Goal: Transaction & Acquisition: Book appointment/travel/reservation

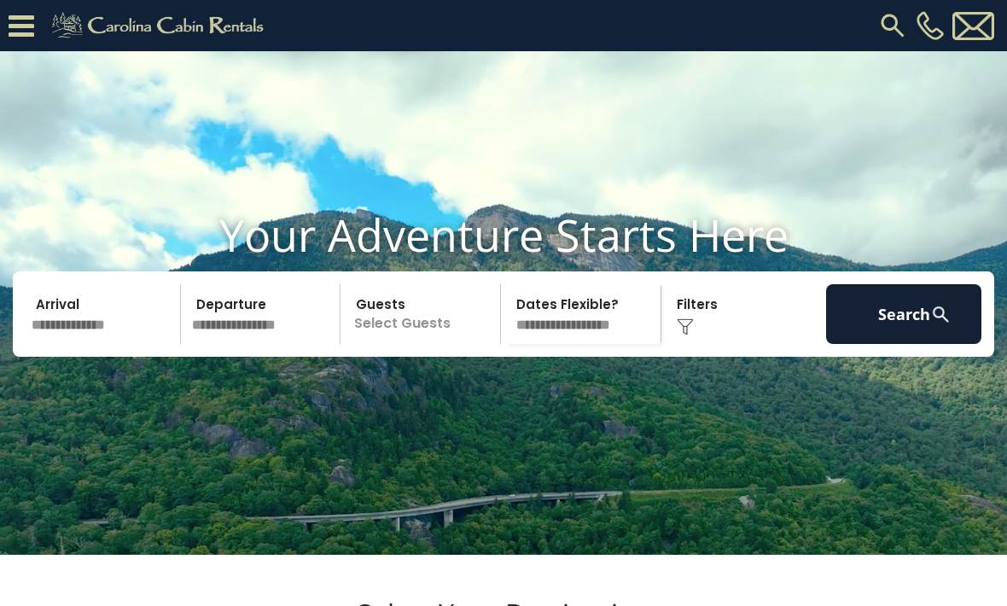
click at [69, 344] on input "text" at bounding box center [103, 314] width 155 height 60
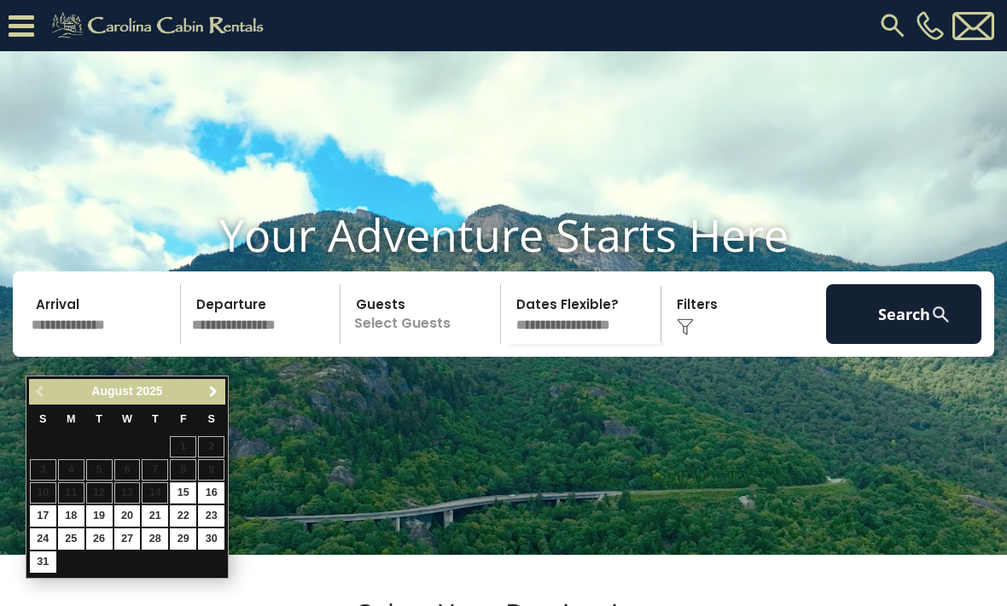
click at [212, 394] on span "Next" at bounding box center [213, 392] width 14 height 14
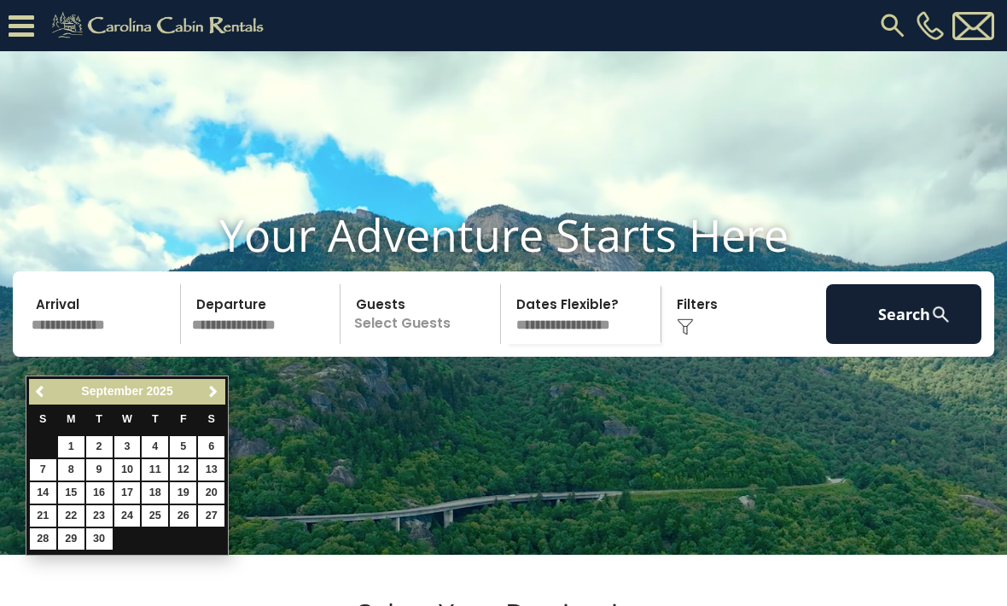
click at [157, 514] on link "25" at bounding box center [155, 515] width 26 height 21
type input "*******"
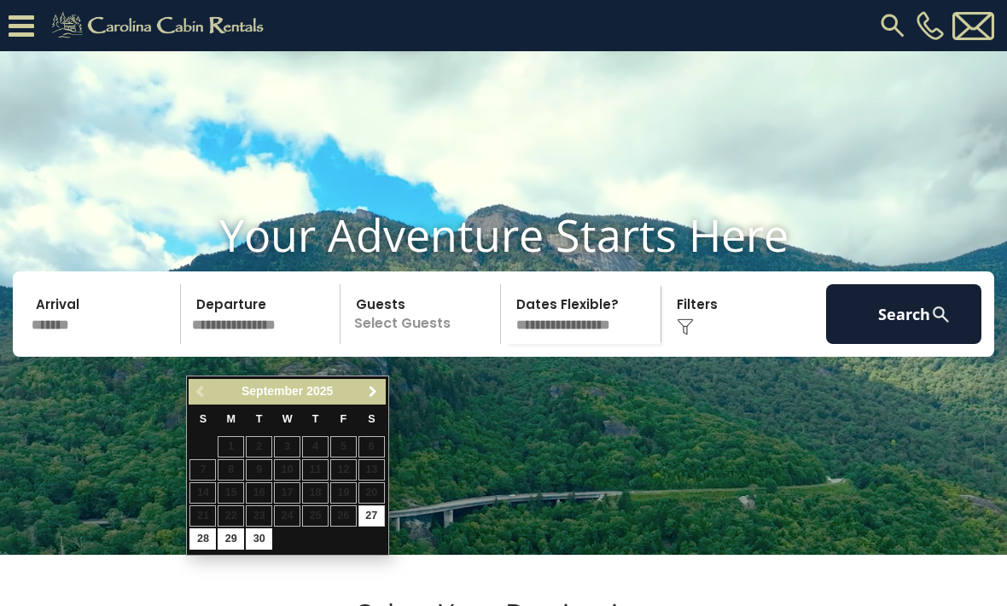
click at [369, 390] on span "Next" at bounding box center [373, 392] width 14 height 14
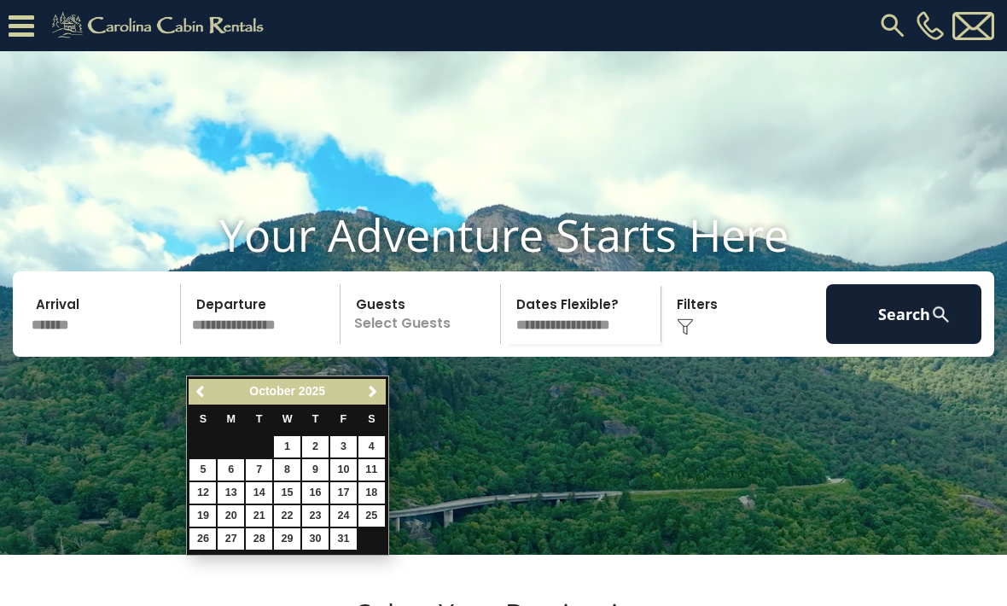
click at [230, 490] on link "13" at bounding box center [231, 492] width 26 height 21
type input "********"
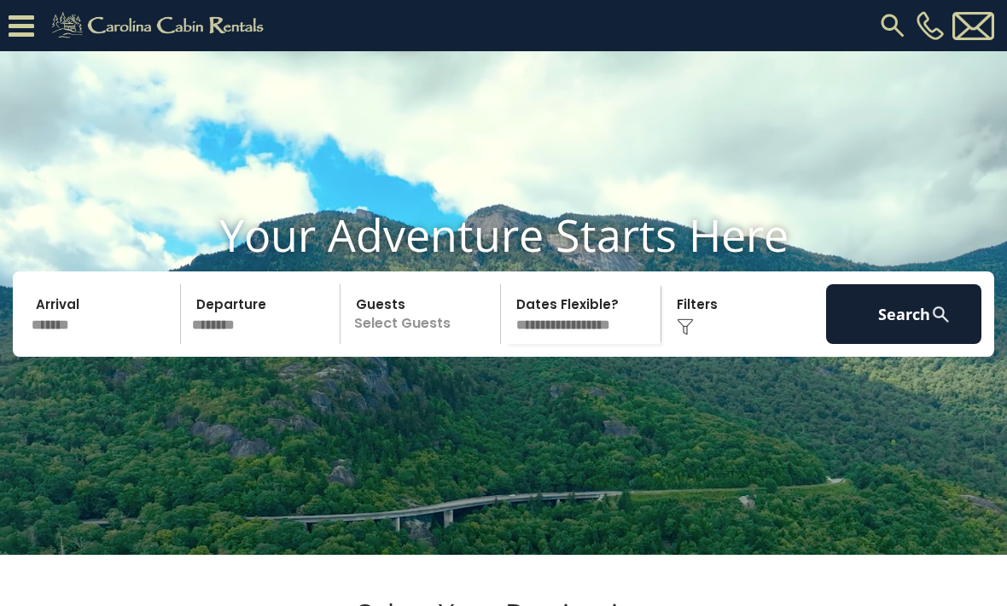
click at [422, 344] on p "Select Guests" at bounding box center [423, 314] width 154 height 60
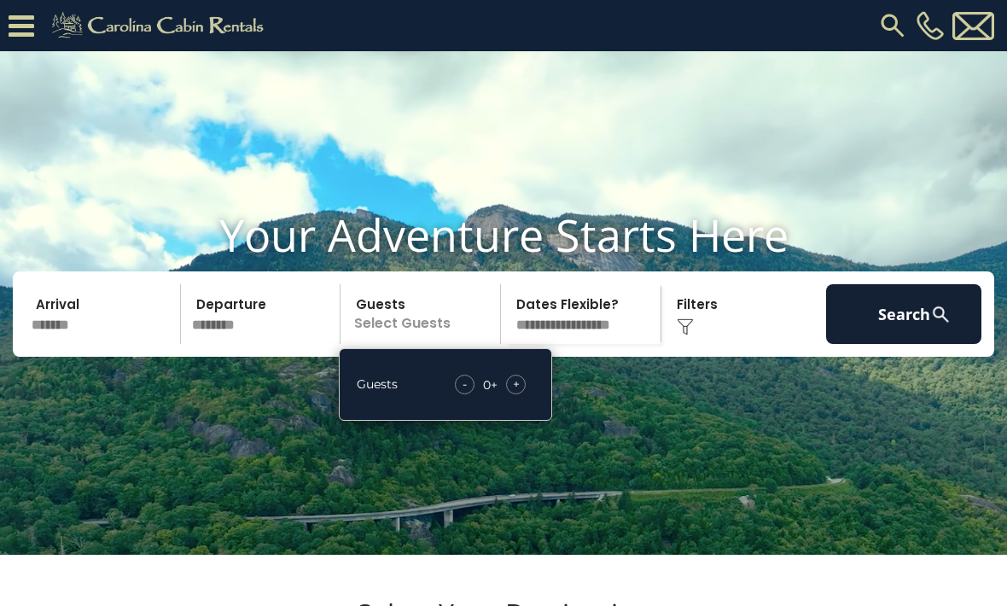
click at [516, 392] on span "+" at bounding box center [516, 383] width 7 height 17
click at [519, 392] on span "+" at bounding box center [516, 383] width 7 height 17
click at [513, 392] on span "+" at bounding box center [516, 383] width 7 height 17
click at [511, 394] on div "+" at bounding box center [516, 385] width 20 height 20
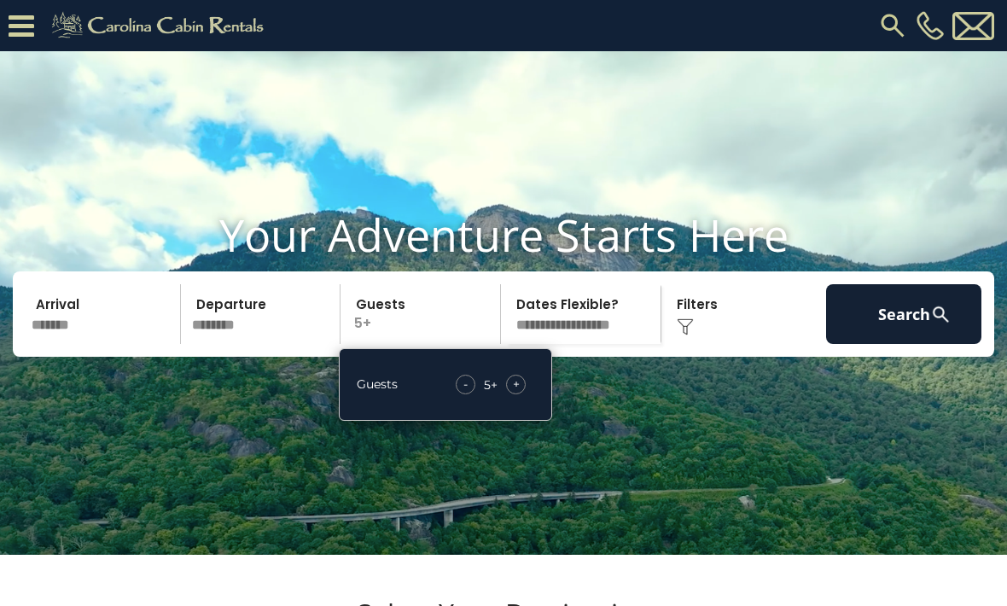
click at [511, 394] on div "+" at bounding box center [516, 385] width 20 height 20
click at [514, 392] on span "+" at bounding box center [516, 383] width 7 height 17
click at [510, 394] on div "+" at bounding box center [516, 385] width 20 height 20
click at [889, 340] on button "Search" at bounding box center [903, 314] width 155 height 60
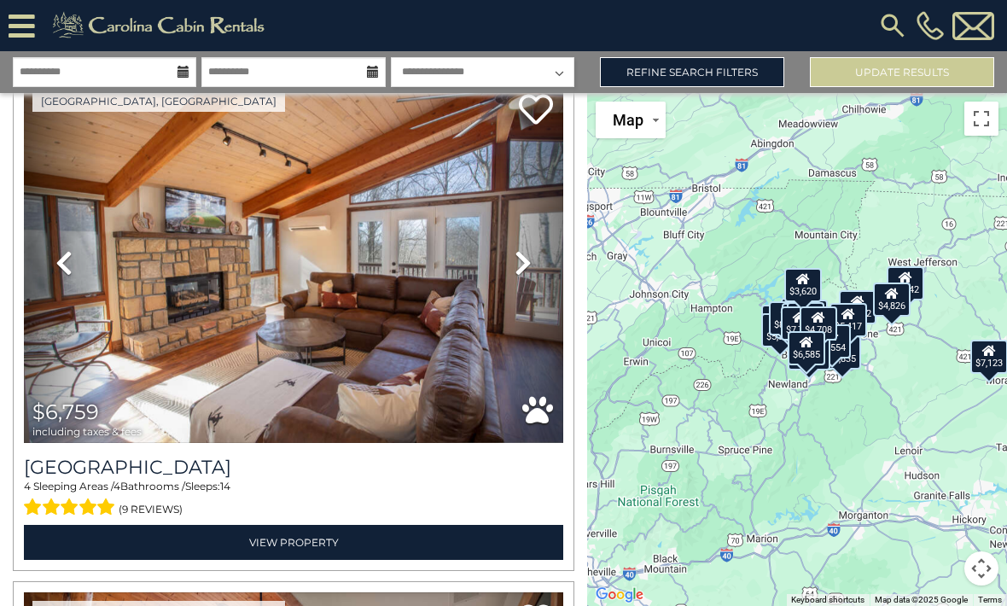
scroll to position [1608, 0]
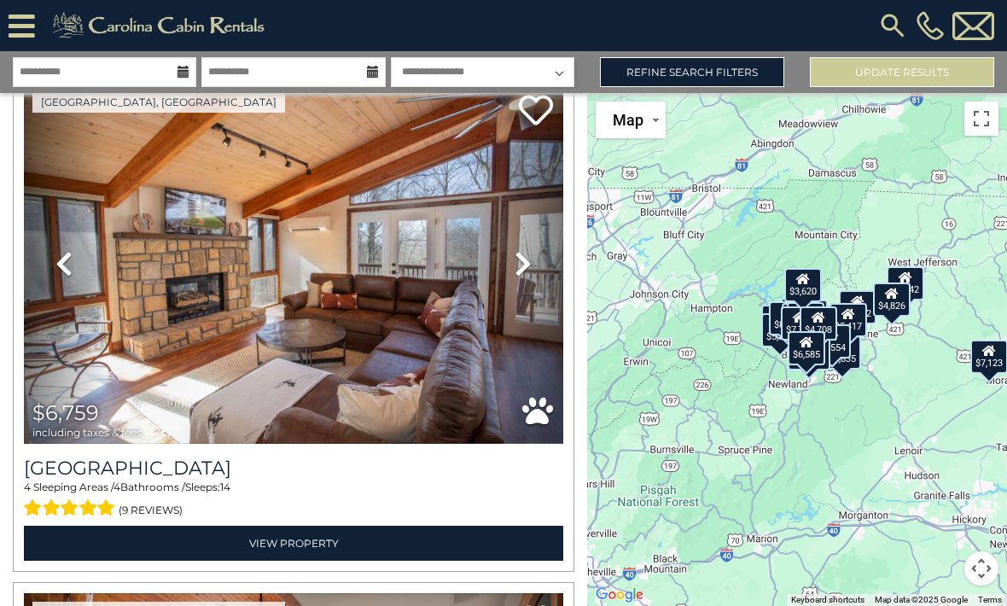
click at [670, 77] on link "Refine Search Filters" at bounding box center [692, 72] width 184 height 30
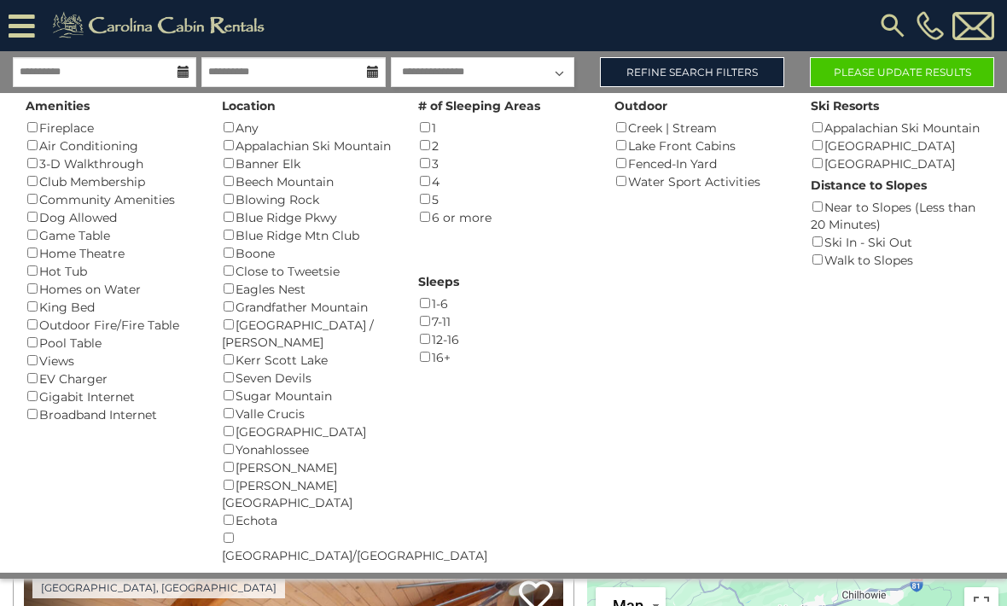
click at [878, 77] on button "Please Update Results" at bounding box center [902, 72] width 184 height 30
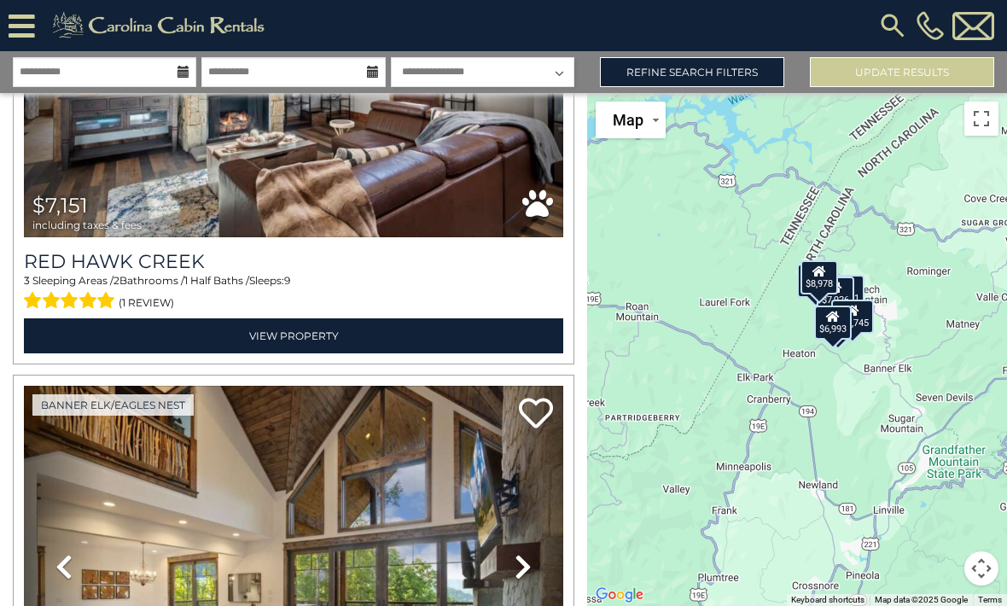
scroll to position [795, 0]
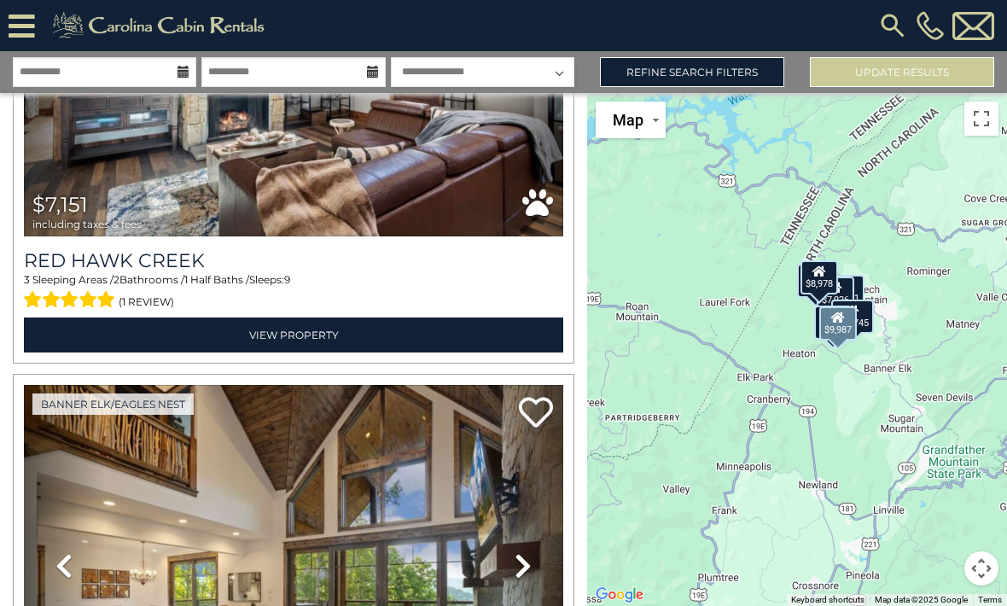
click at [230, 464] on img at bounding box center [293, 566] width 539 height 362
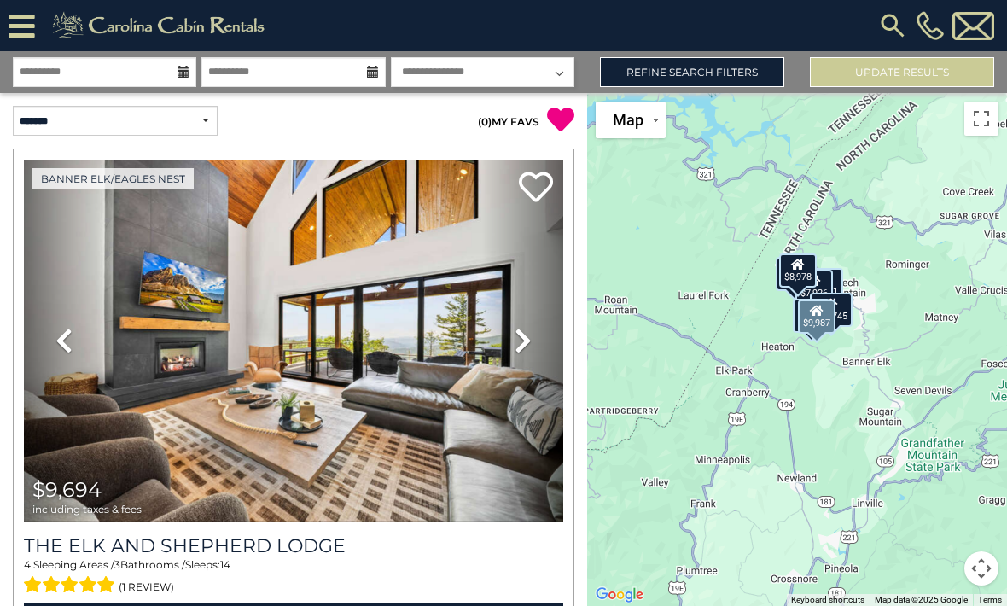
scroll to position [0, 0]
click at [863, 74] on button "Update Results" at bounding box center [902, 72] width 184 height 30
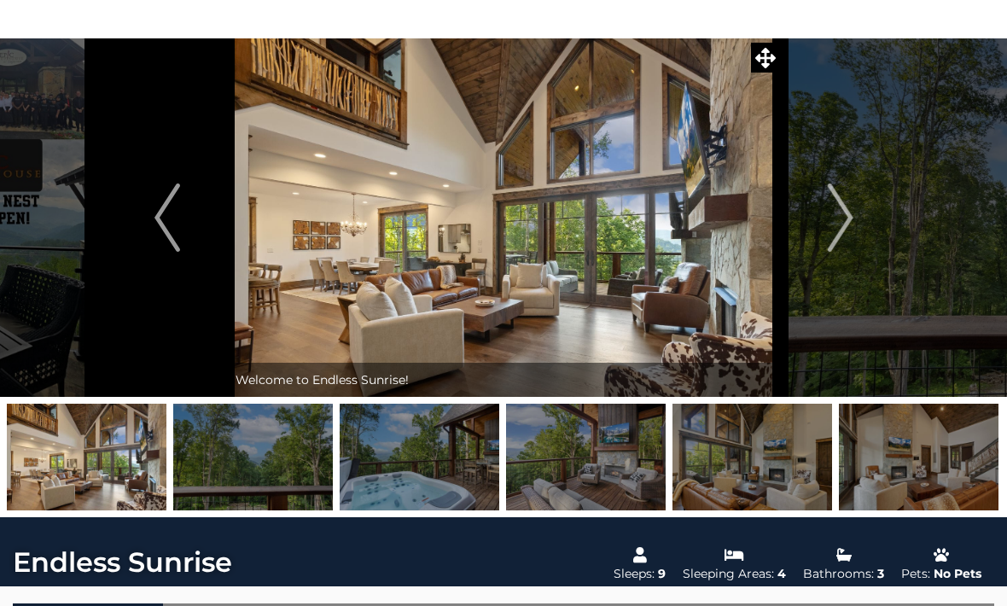
scroll to position [63, 0]
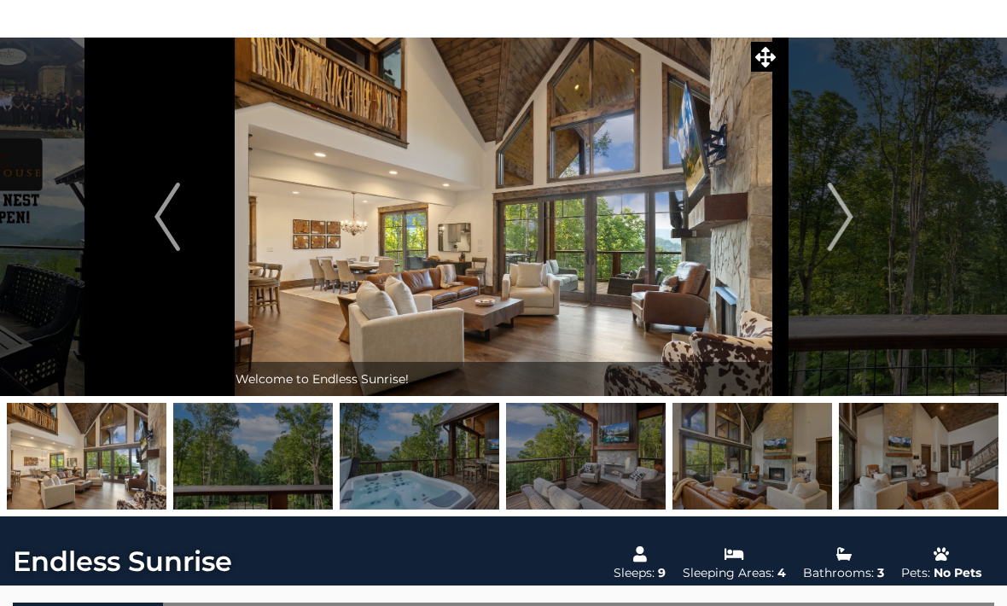
click at [237, 491] on img at bounding box center [253, 457] width 160 height 107
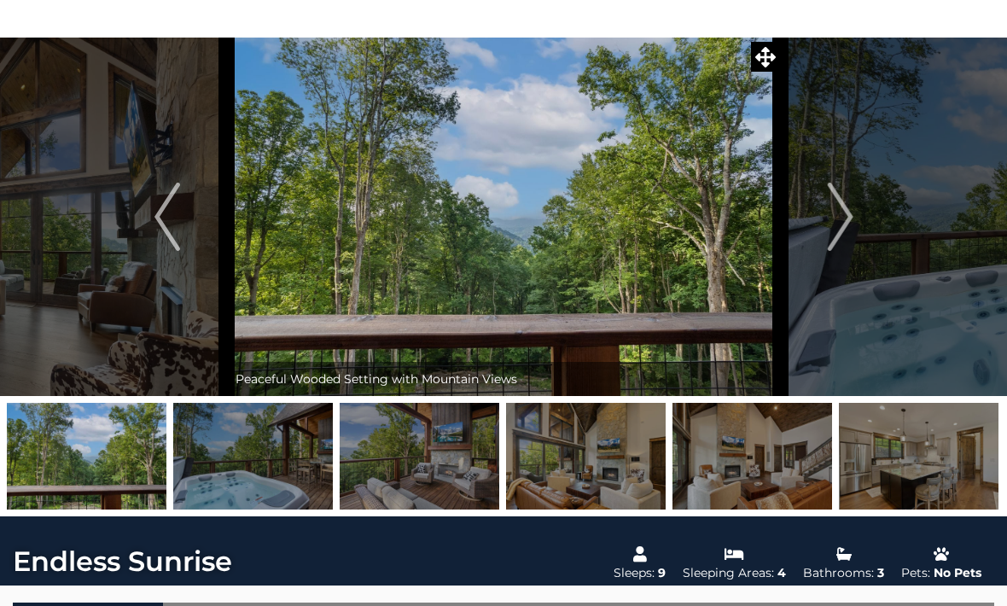
scroll to position [64, 0]
click at [264, 477] on img at bounding box center [253, 456] width 160 height 107
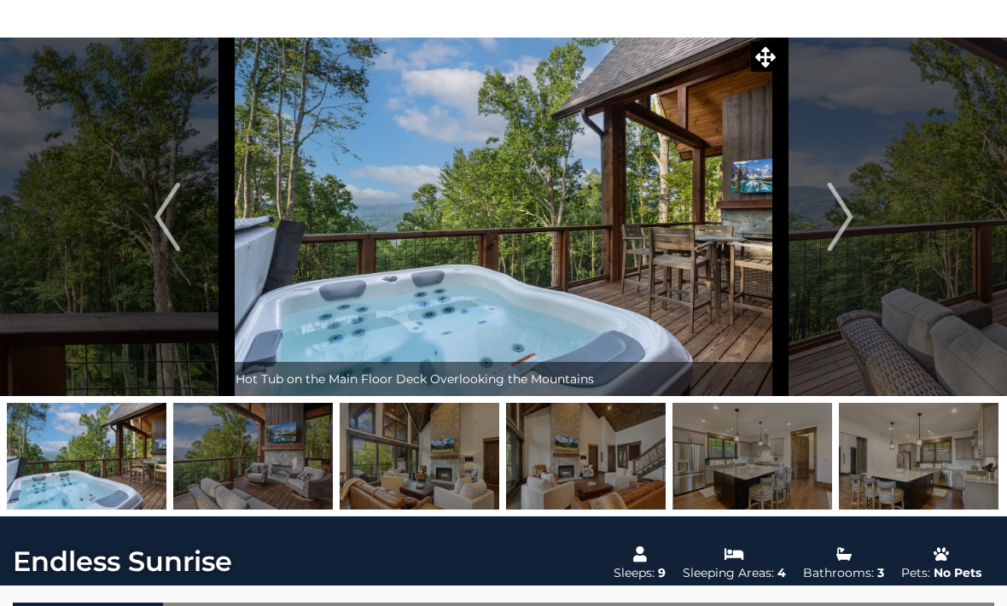
click at [447, 476] on img at bounding box center [420, 456] width 160 height 107
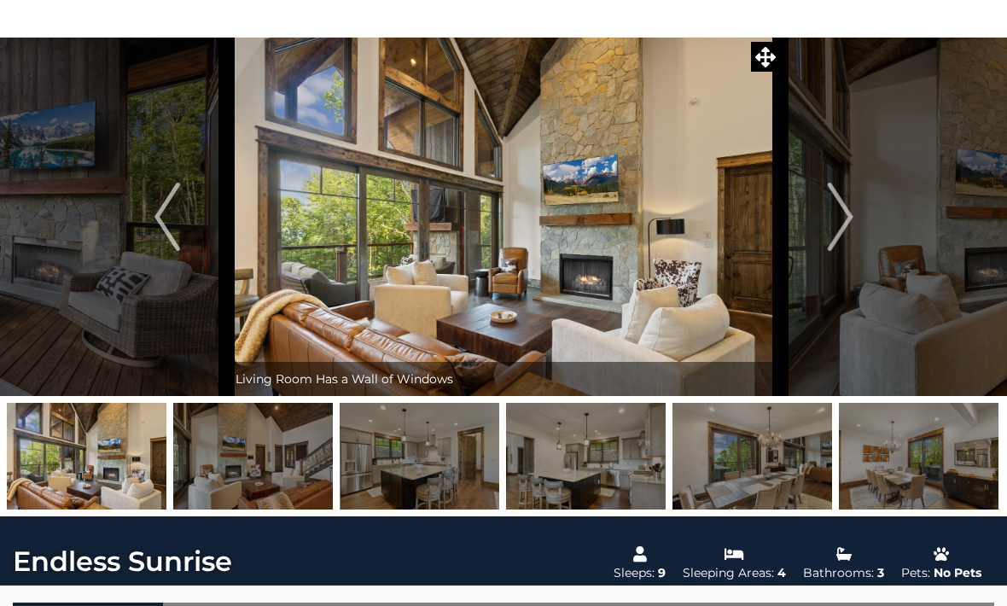
click at [456, 481] on img at bounding box center [420, 456] width 160 height 107
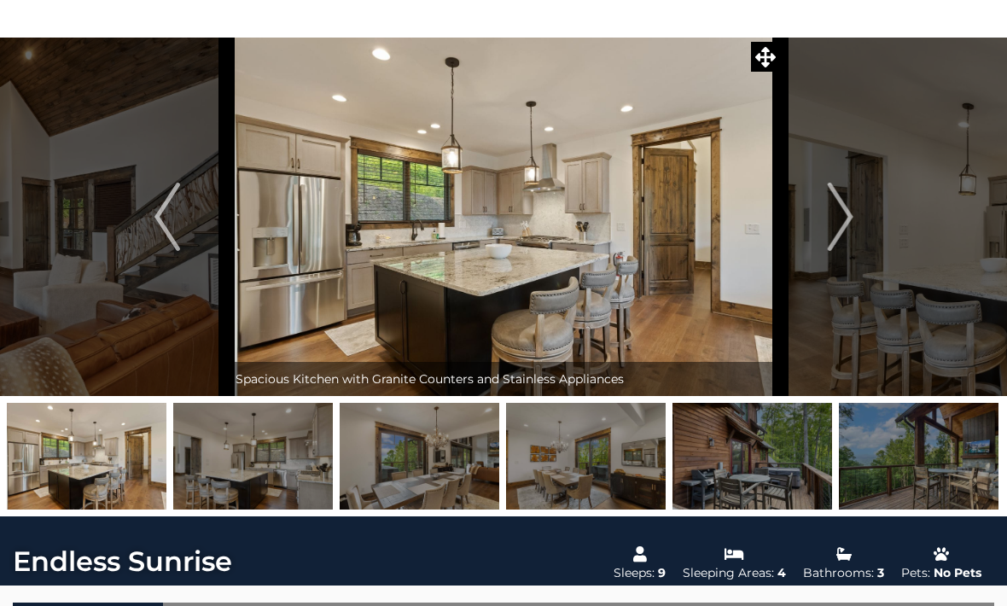
click at [770, 464] on img at bounding box center [752, 456] width 160 height 107
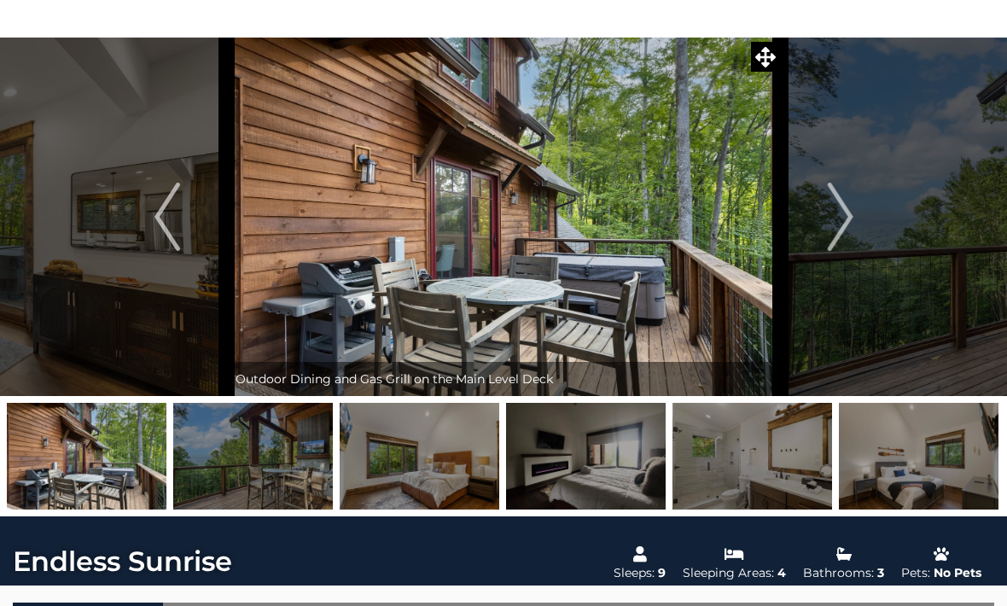
click at [245, 485] on img at bounding box center [253, 456] width 160 height 107
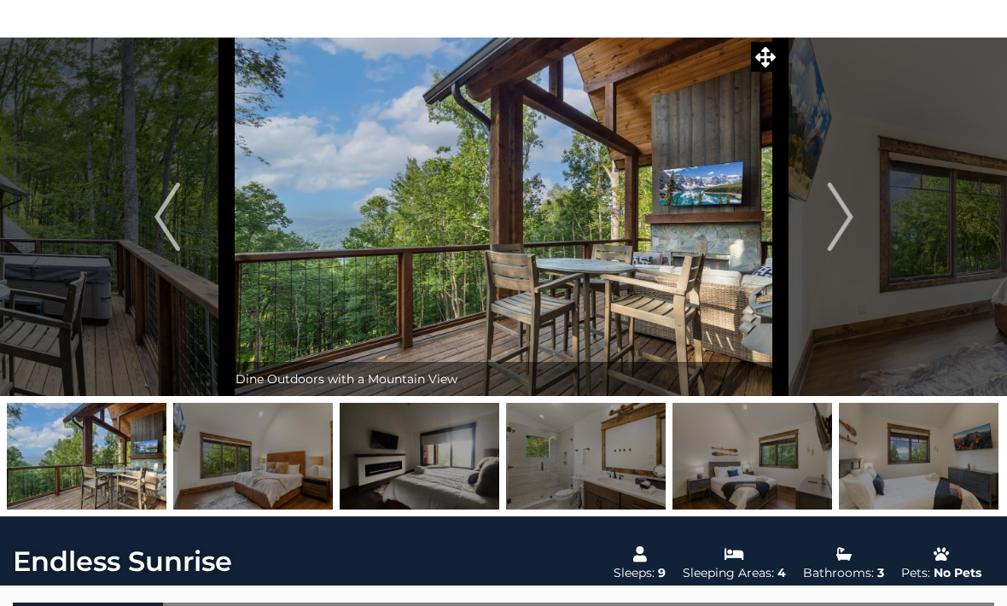
click at [731, 460] on img at bounding box center [752, 456] width 160 height 107
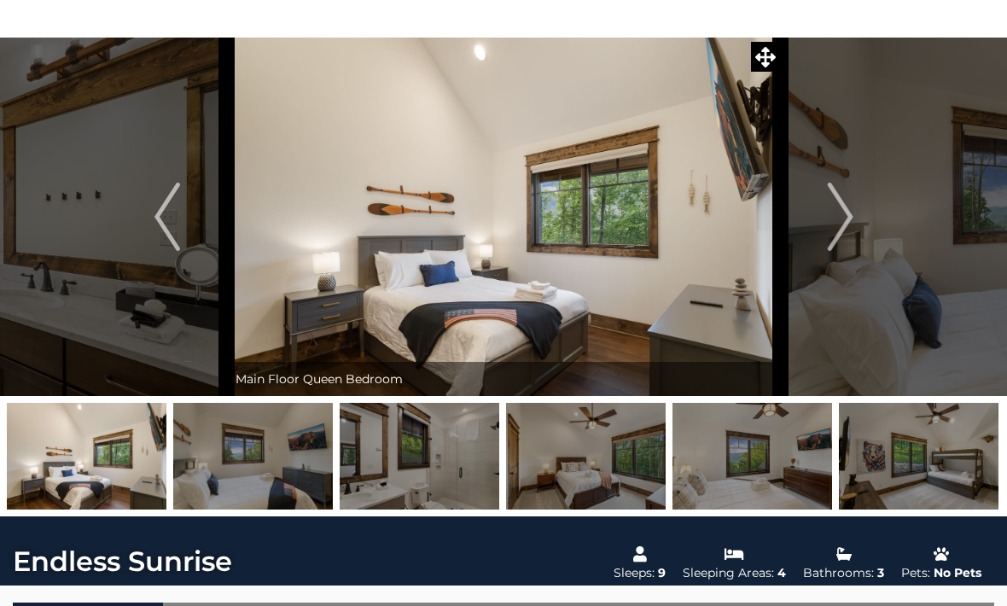
click at [734, 476] on img at bounding box center [752, 456] width 160 height 107
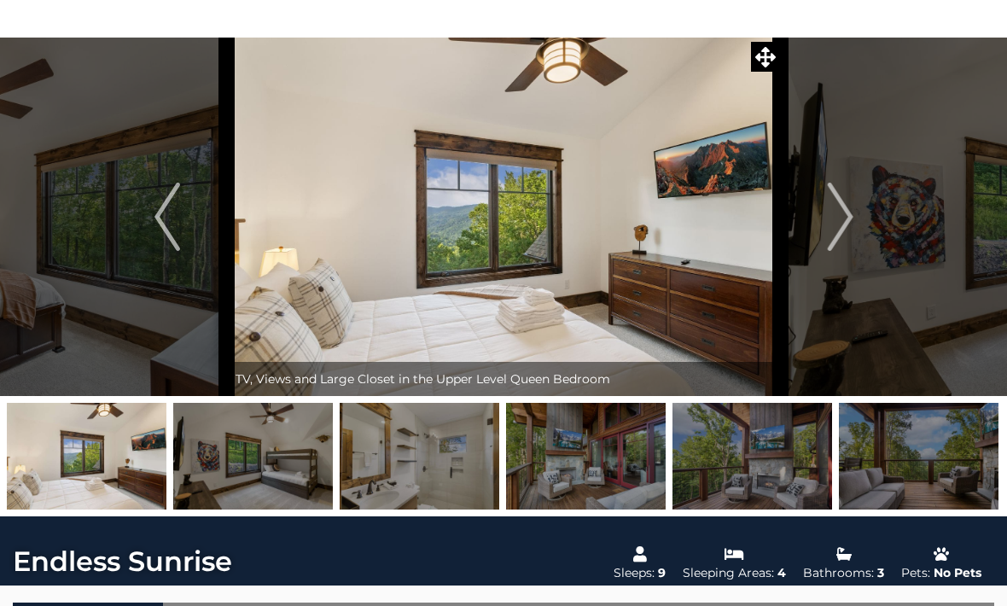
click at [575, 476] on img at bounding box center [586, 456] width 160 height 107
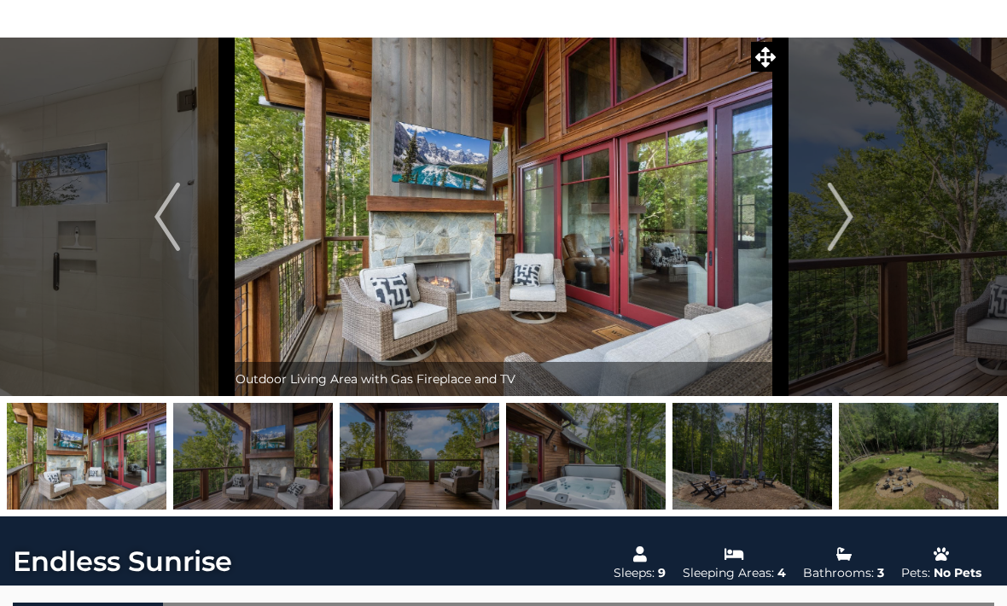
click at [732, 473] on img at bounding box center [752, 456] width 160 height 107
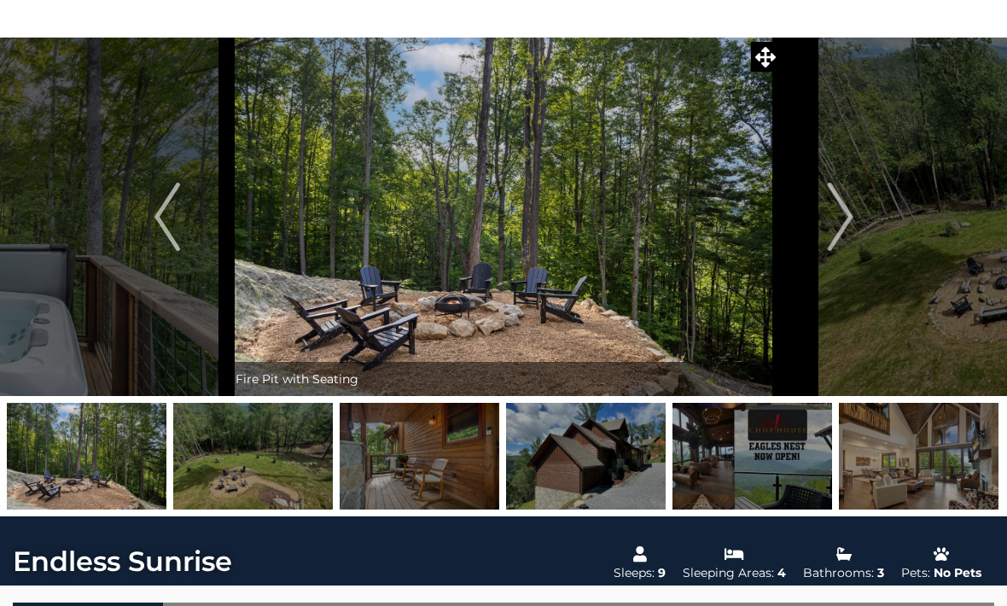
click at [887, 468] on img at bounding box center [919, 456] width 160 height 107
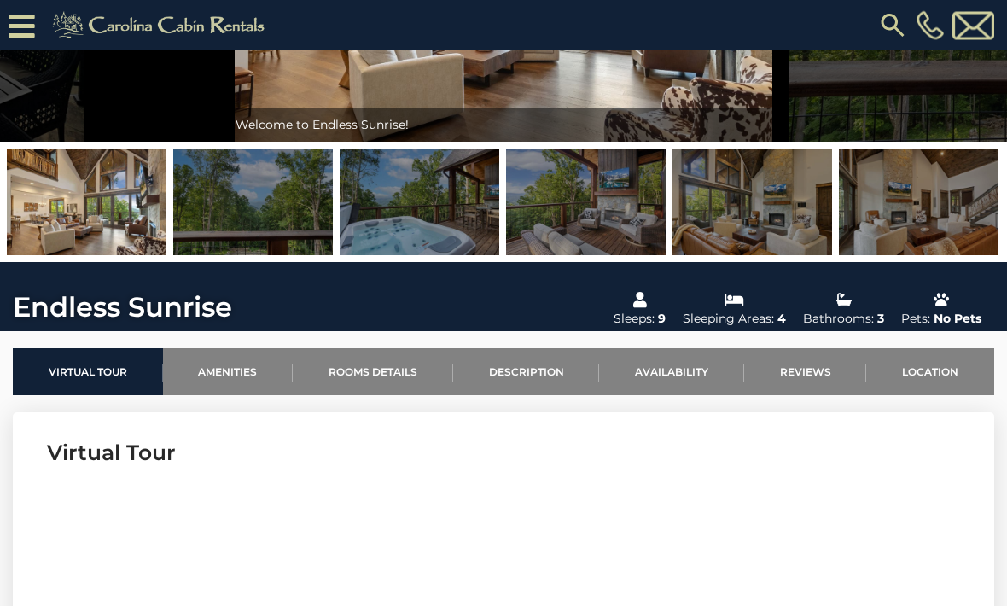
scroll to position [253, 0]
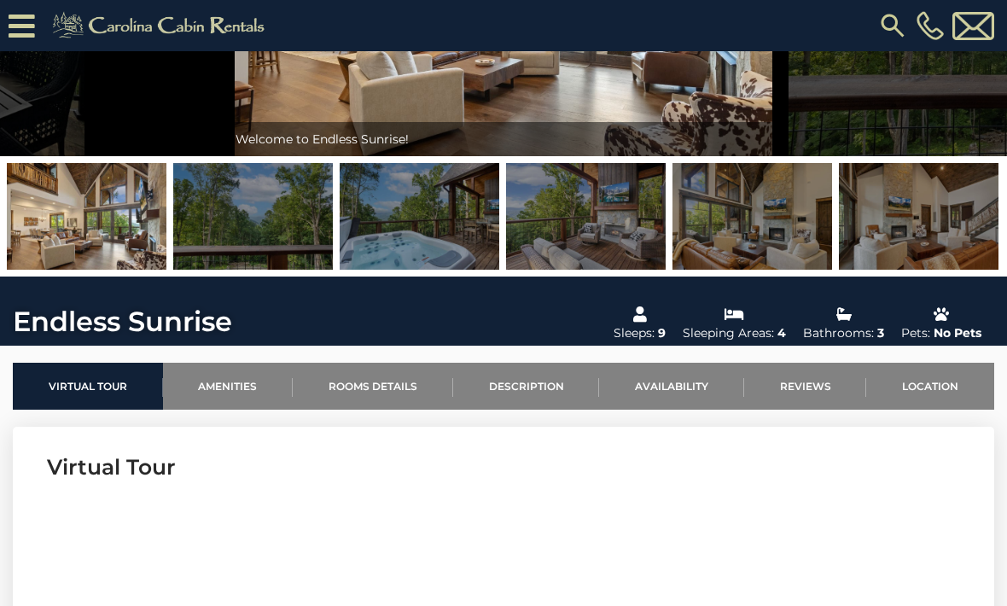
click at [775, 232] on img at bounding box center [752, 216] width 160 height 107
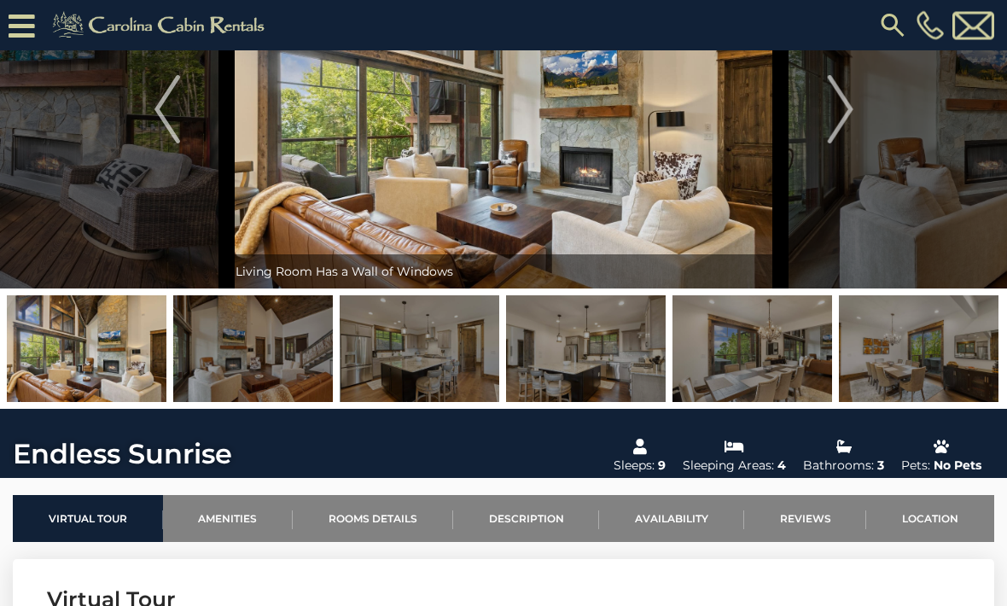
scroll to position [36, 0]
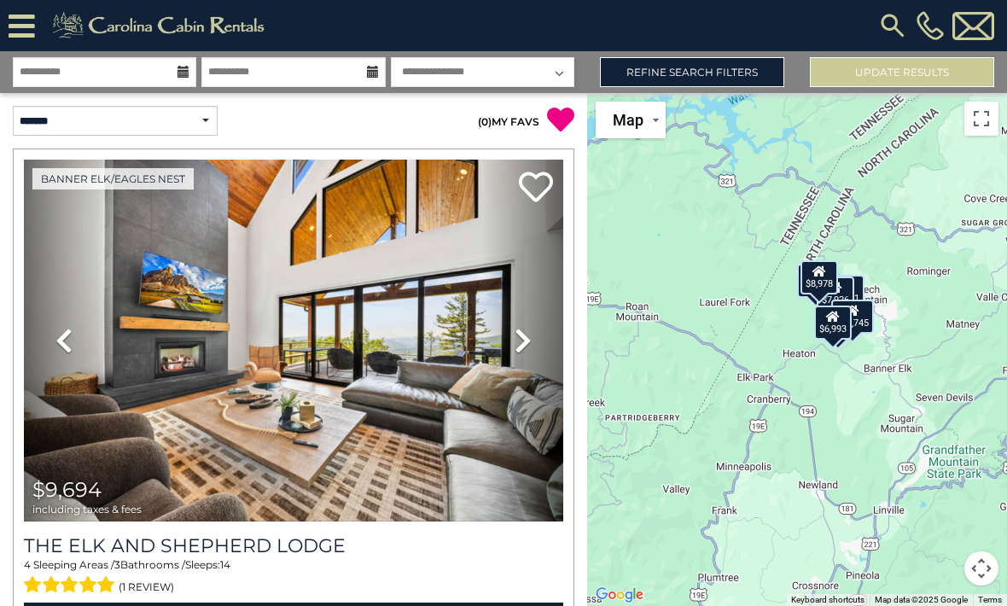
click at [691, 73] on link "Refine Search Filters" at bounding box center [692, 72] width 184 height 30
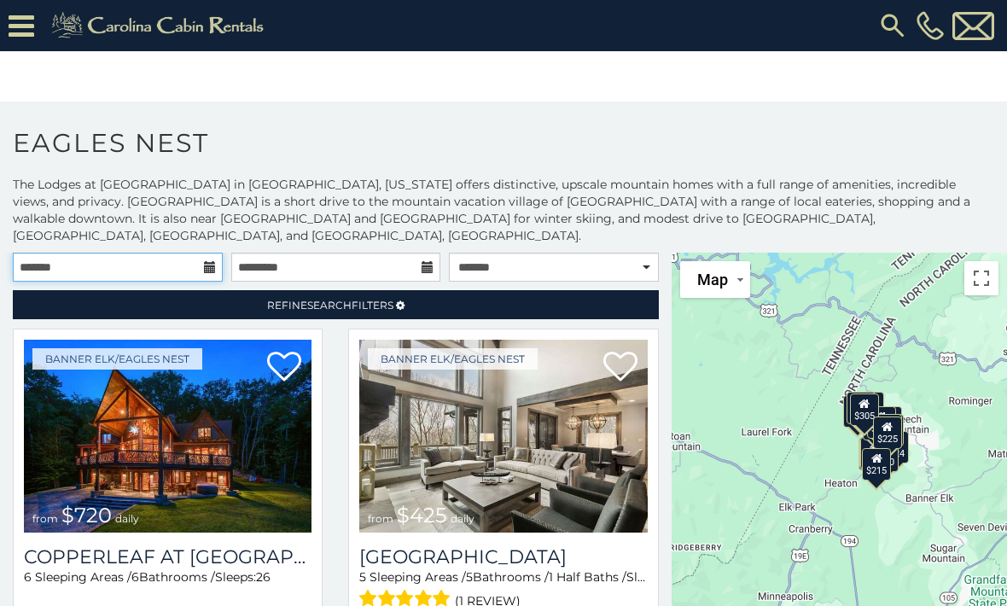
click at [133, 262] on input "text" at bounding box center [118, 267] width 210 height 29
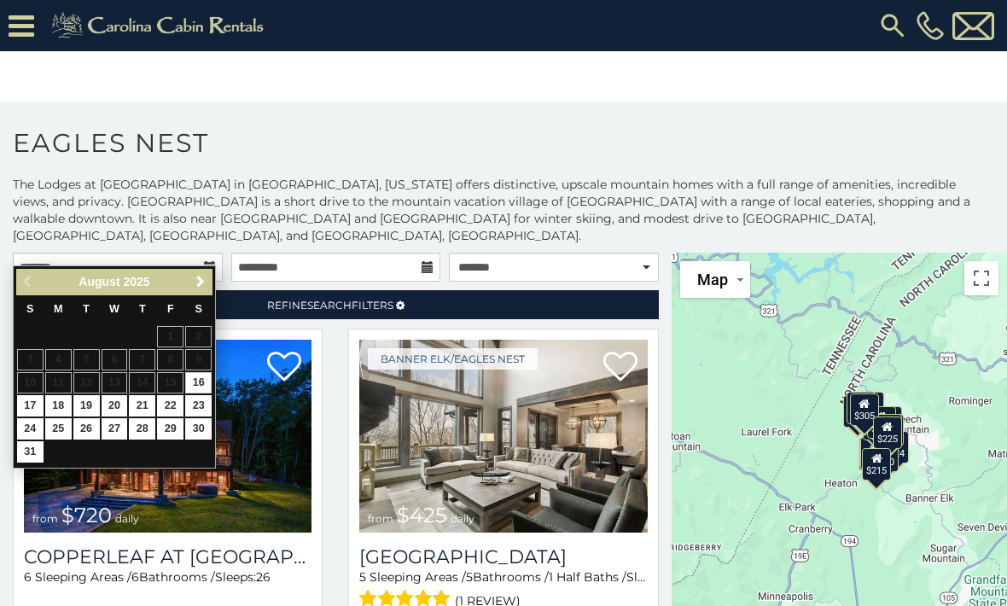
click at [200, 283] on span "Next" at bounding box center [201, 282] width 14 height 14
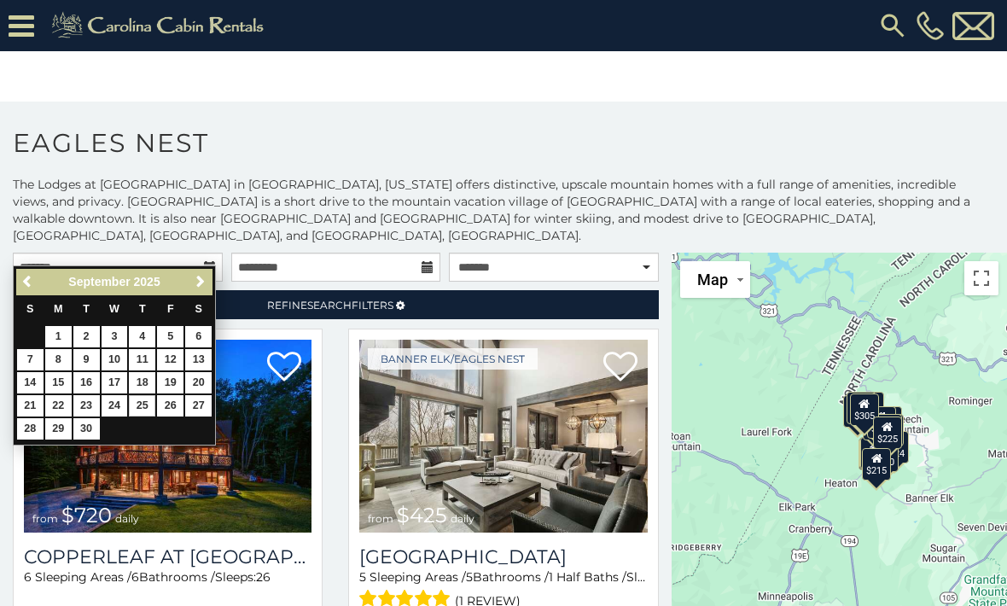
click at [142, 404] on link "25" at bounding box center [142, 405] width 26 height 21
type input "**********"
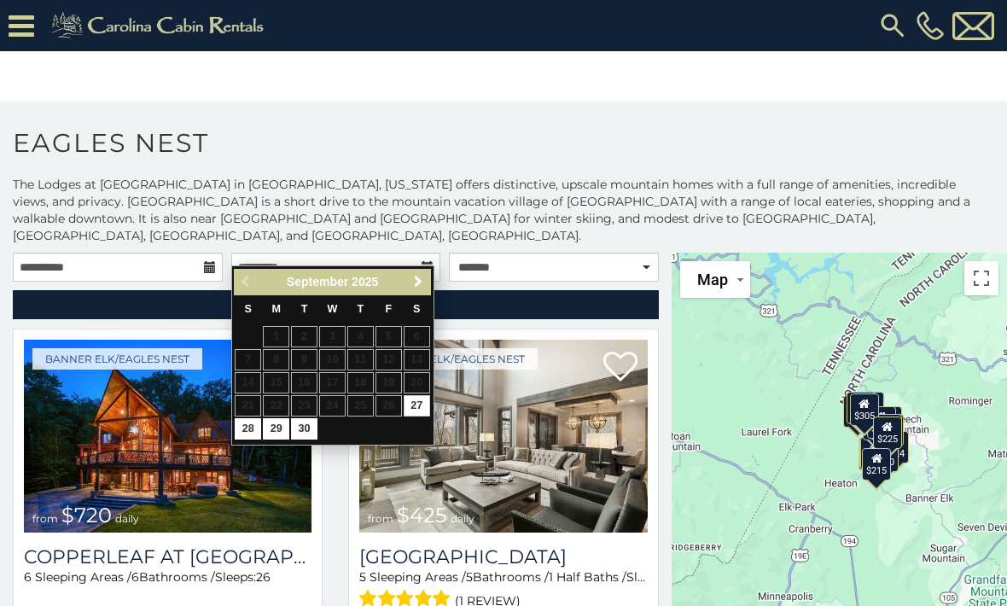
click at [416, 281] on span "Next" at bounding box center [418, 282] width 14 height 14
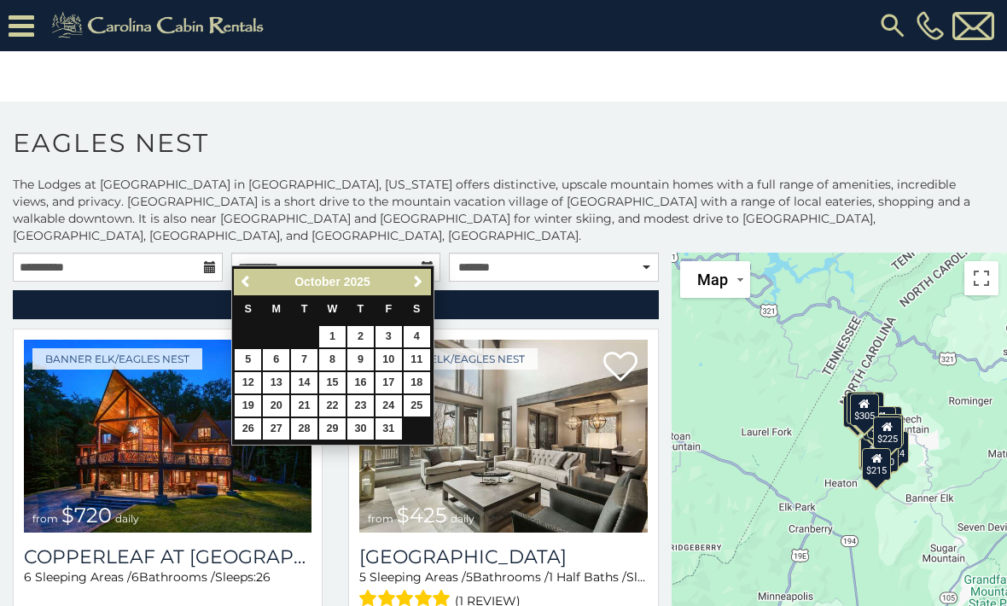
click at [271, 385] on link "13" at bounding box center [276, 382] width 26 height 21
type input "**********"
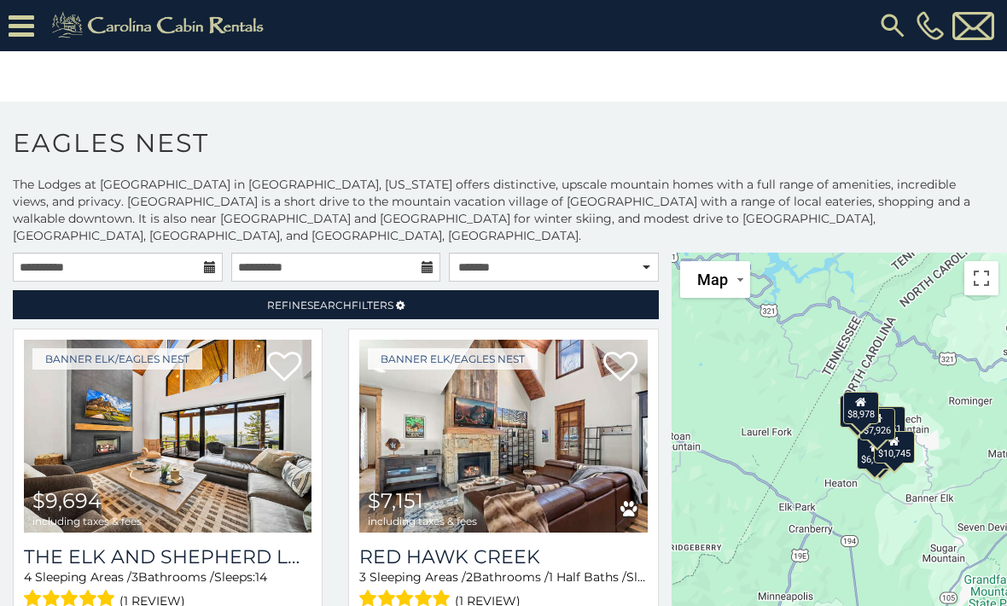
click at [884, 28] on img at bounding box center [892, 25] width 31 height 31
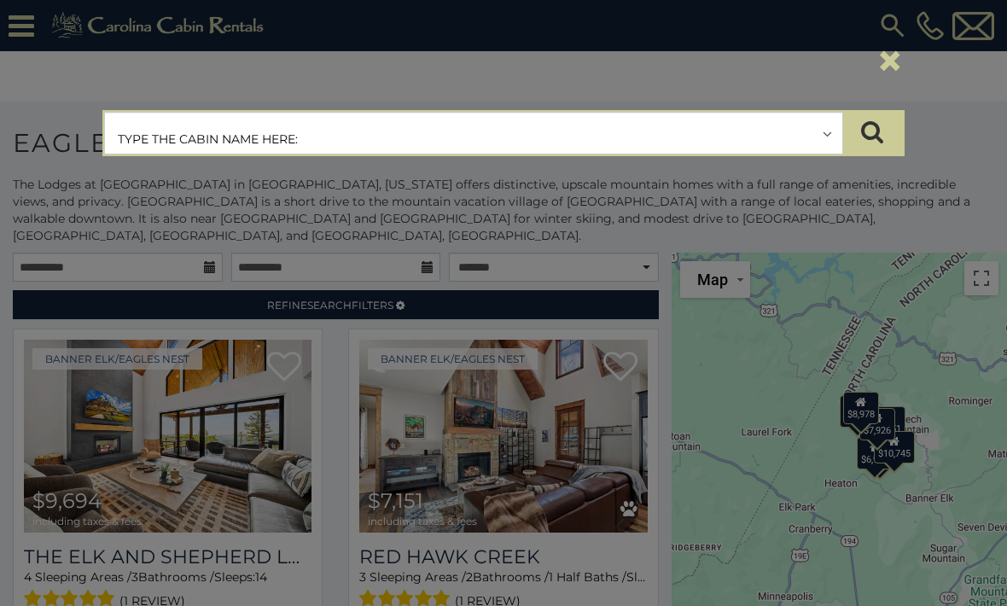
click at [323, 136] on input "text" at bounding box center [473, 134] width 737 height 43
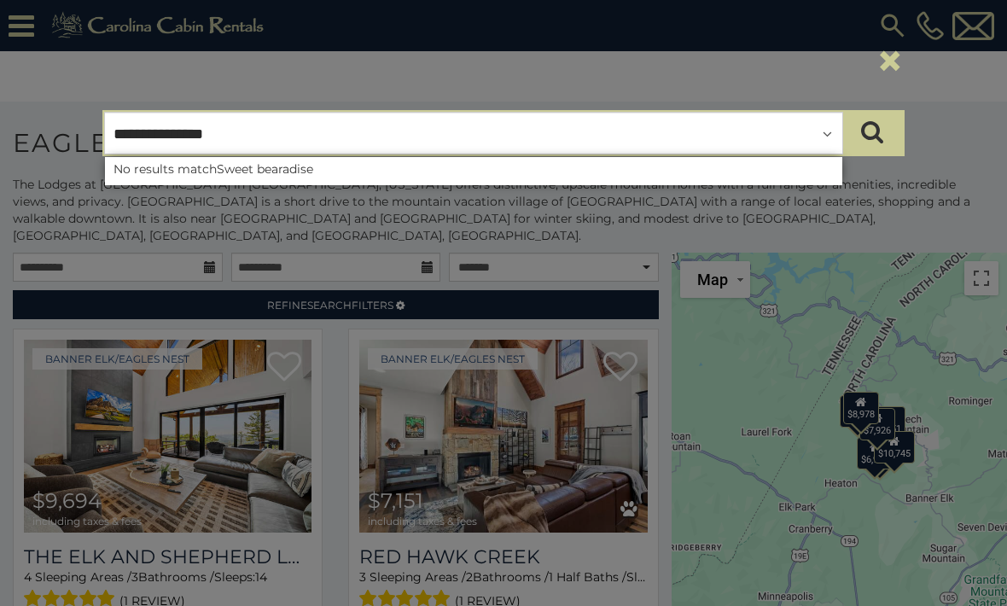
type input "**********"
